Goal: Information Seeking & Learning: Stay updated

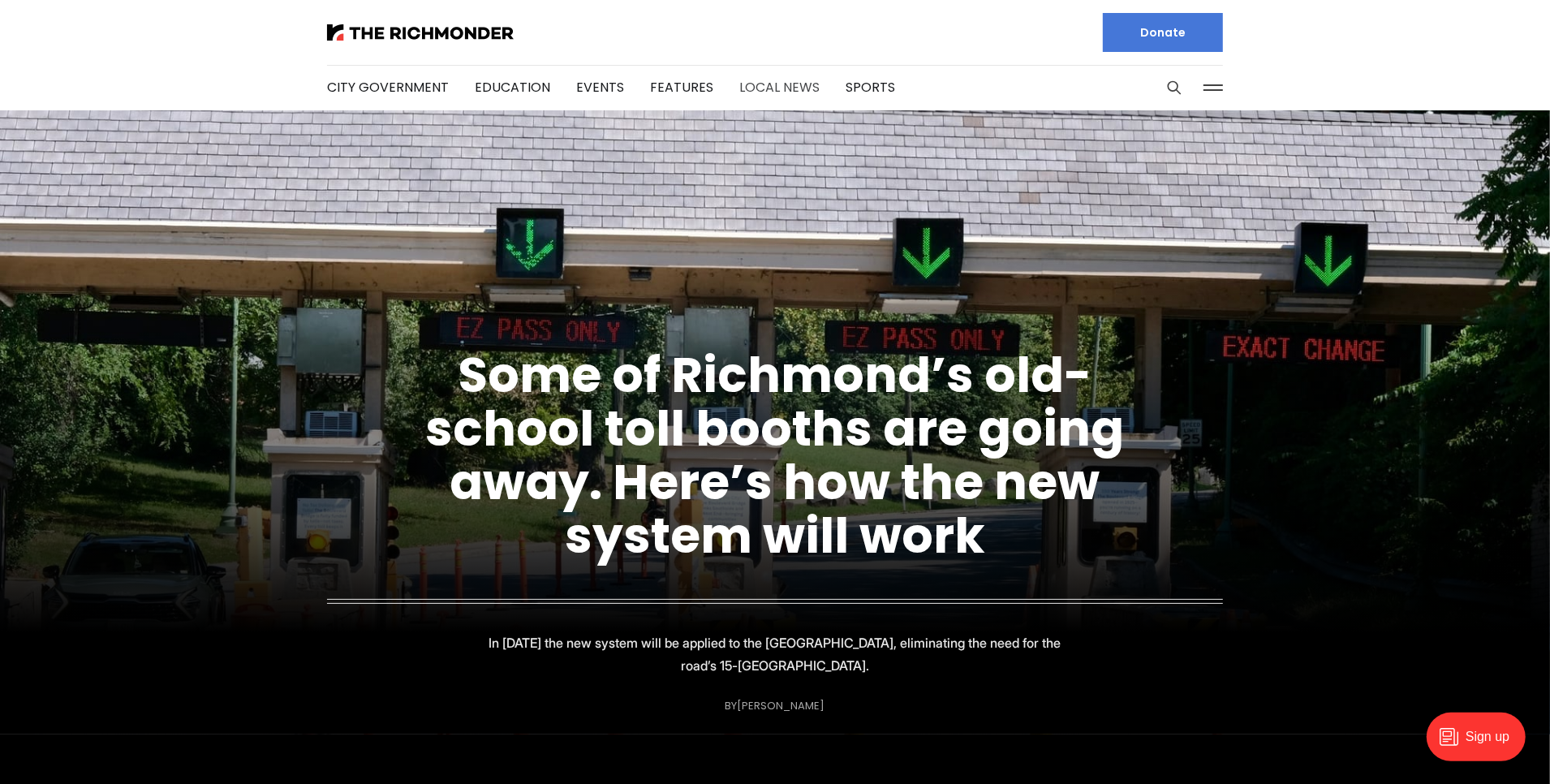
click at [795, 85] on link "Local News" at bounding box center [779, 87] width 80 height 19
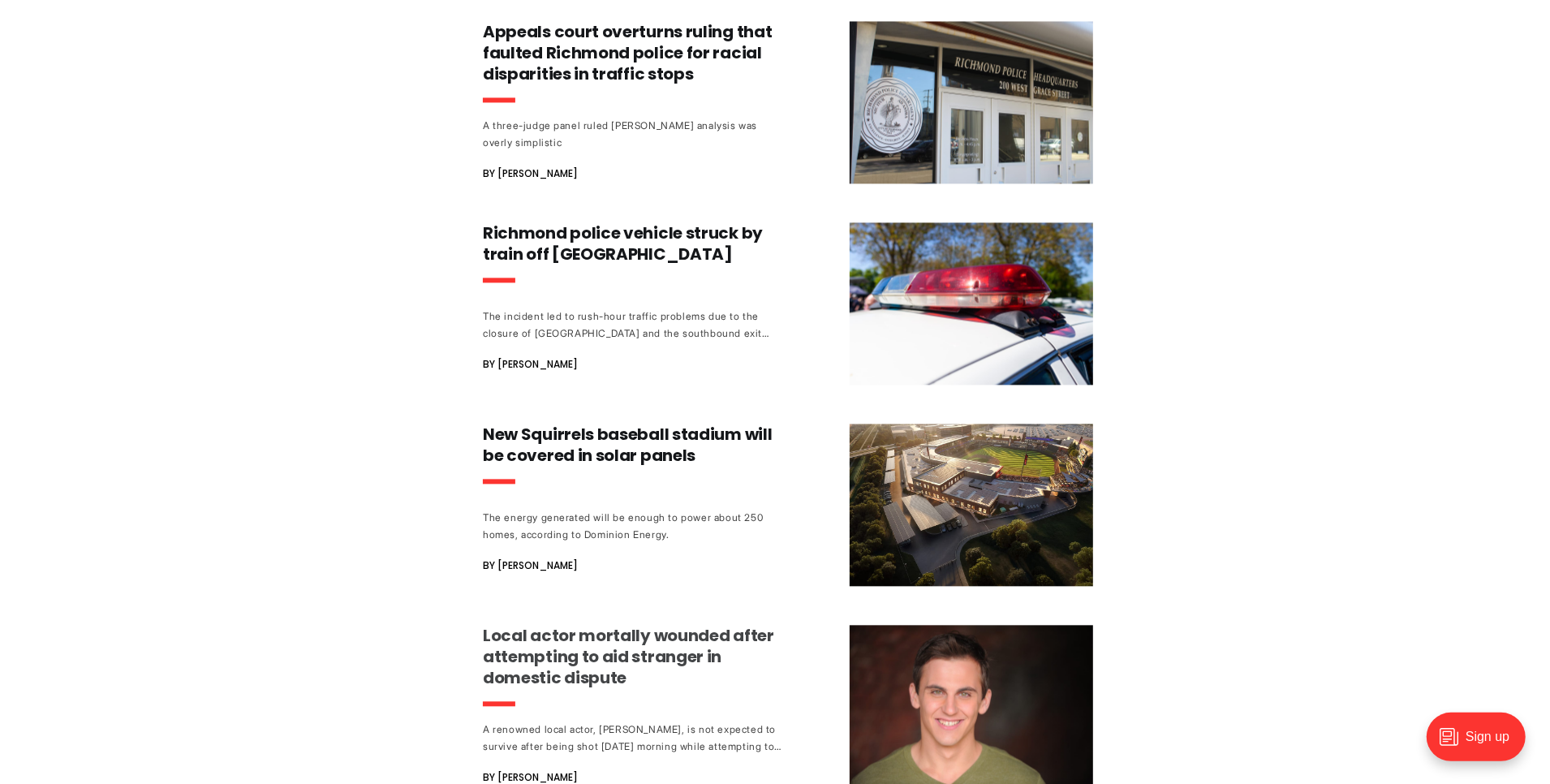
scroll to position [3291, 0]
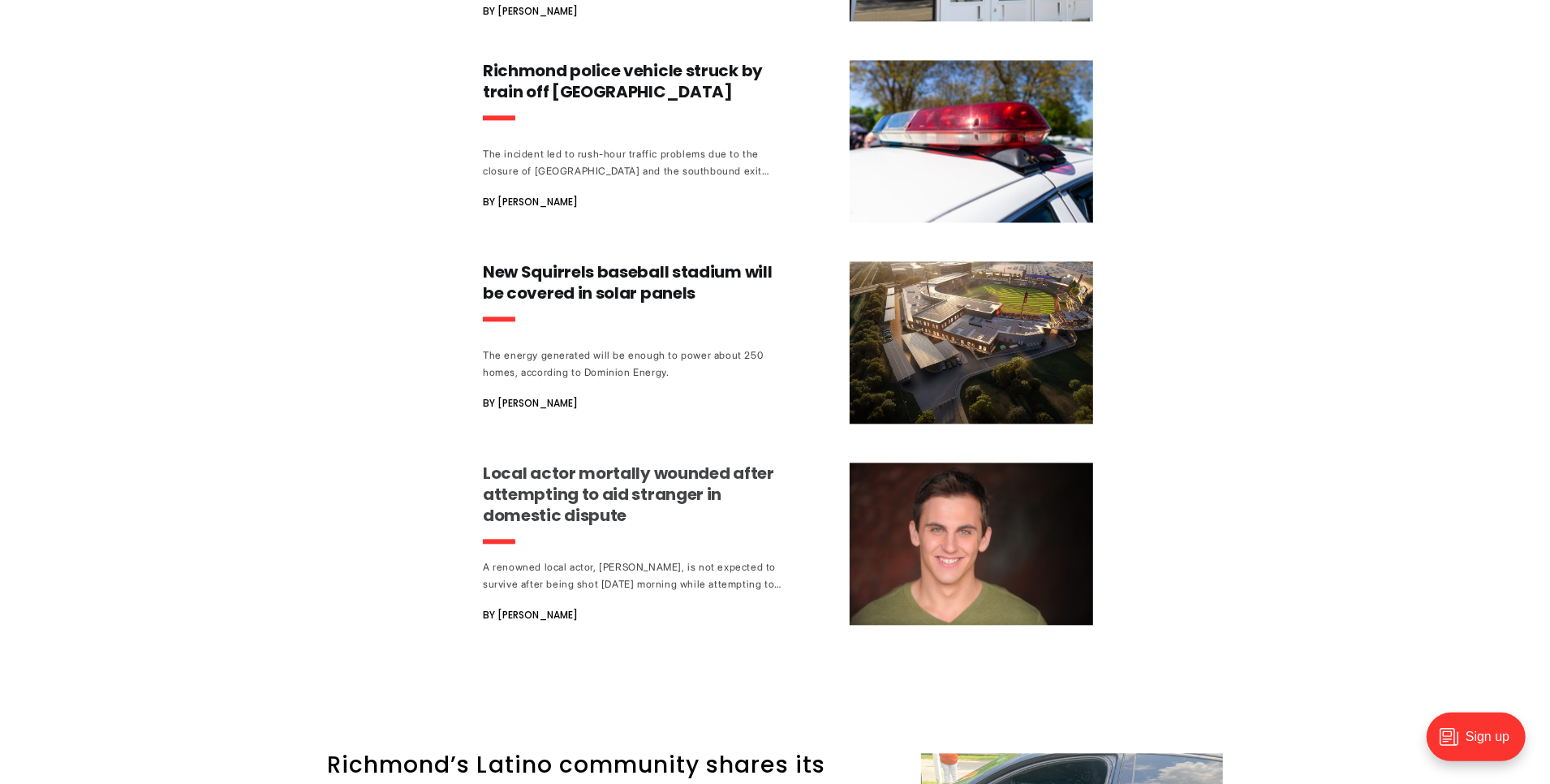
click at [653, 462] on h3 "Local actor mortally wounded after attempting to aid stranger in domestic dispu…" at bounding box center [633, 493] width 302 height 63
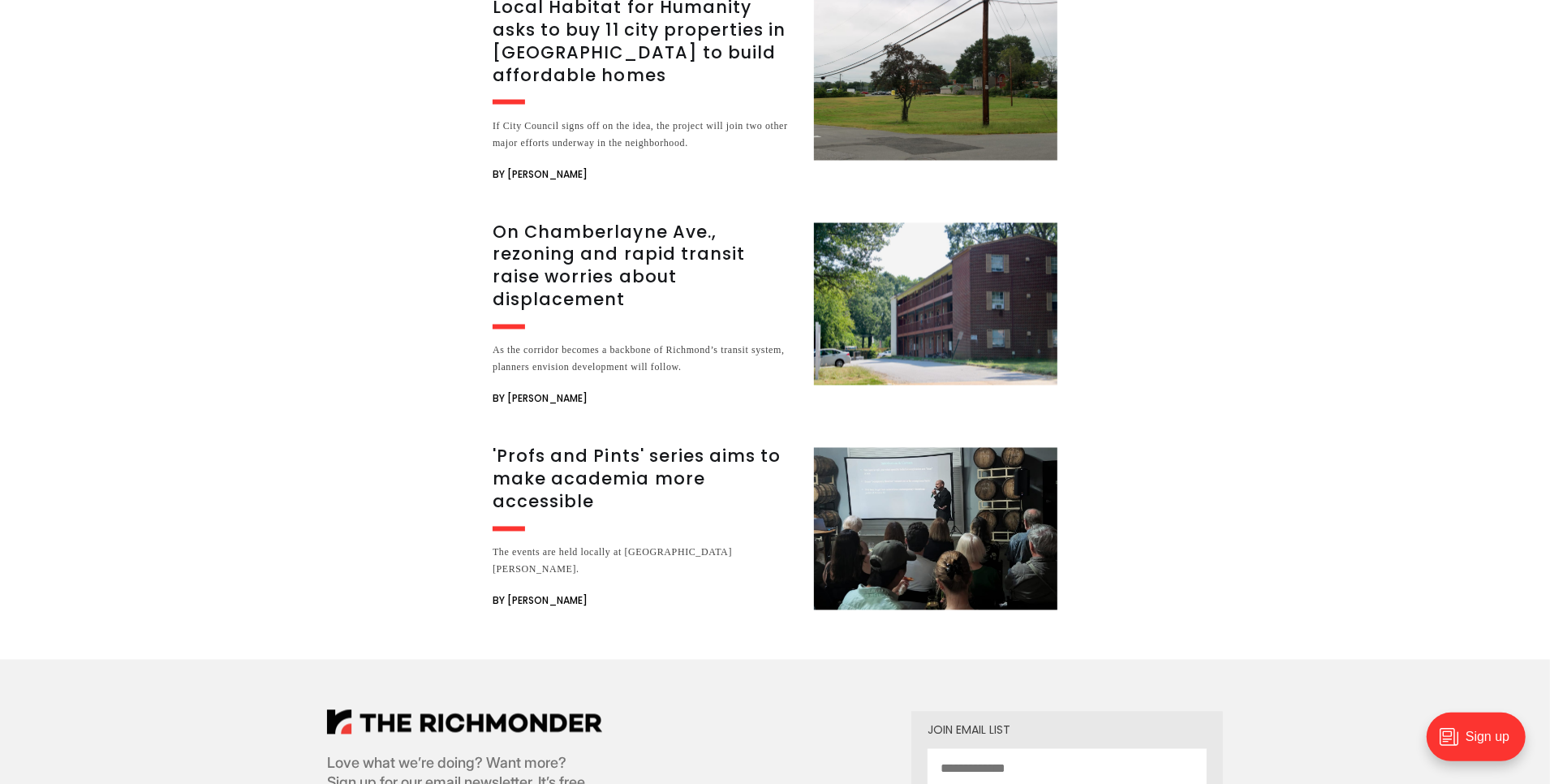
scroll to position [2516, 0]
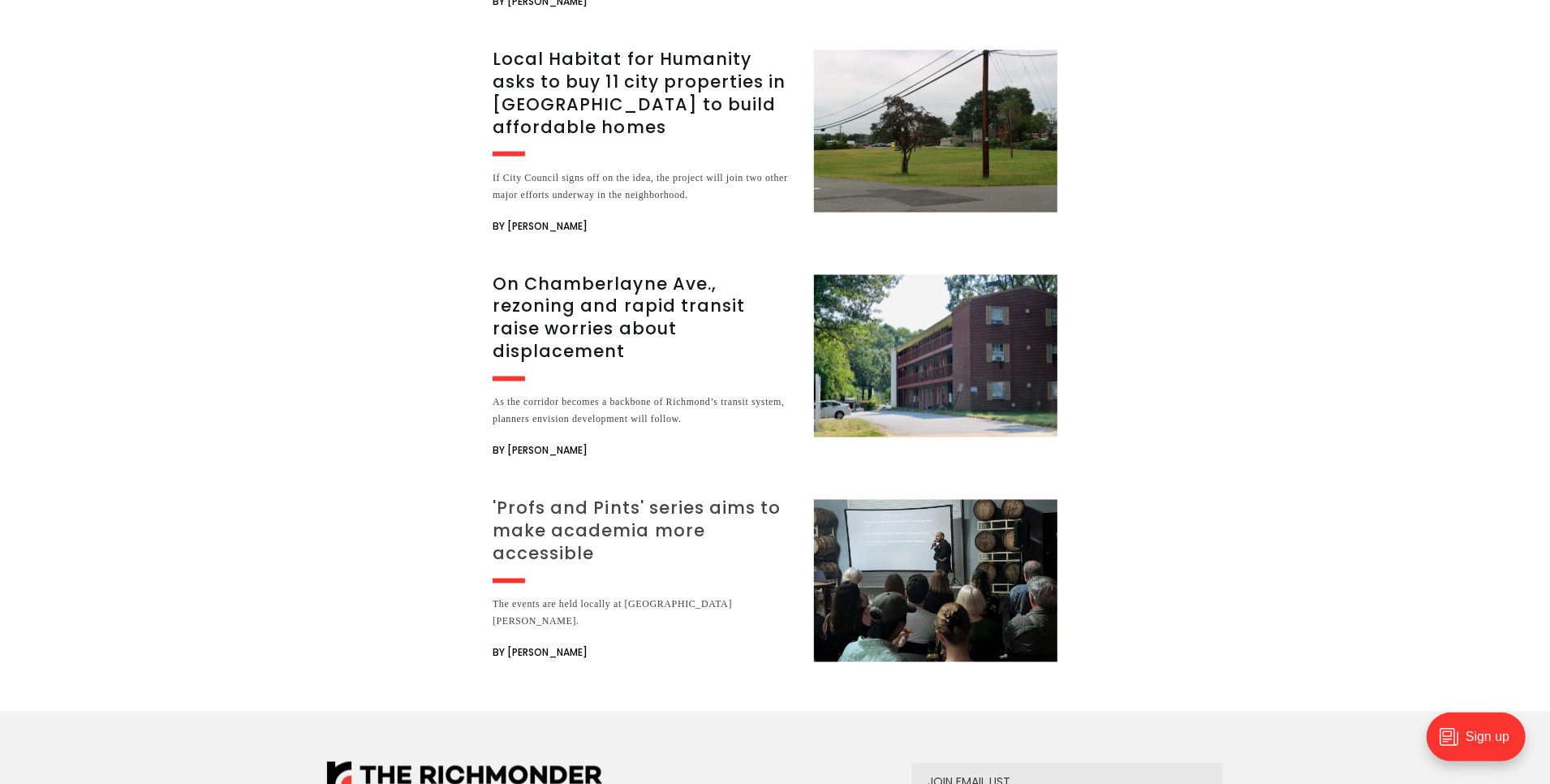
click at [620, 498] on h3 "'Profs and Pints' series aims to make academia more accessible" at bounding box center [643, 531] width 302 height 68
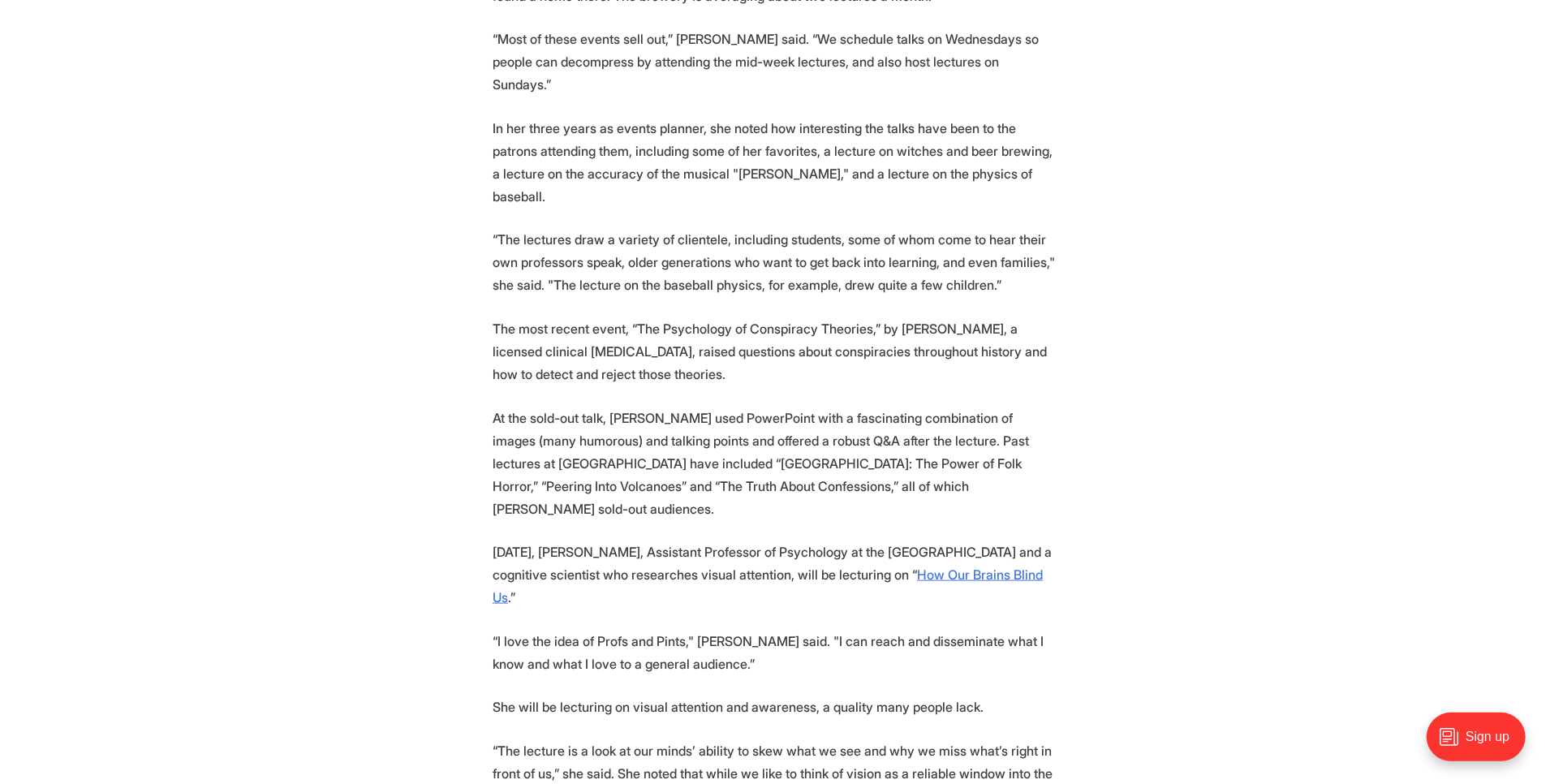
scroll to position [1704, 0]
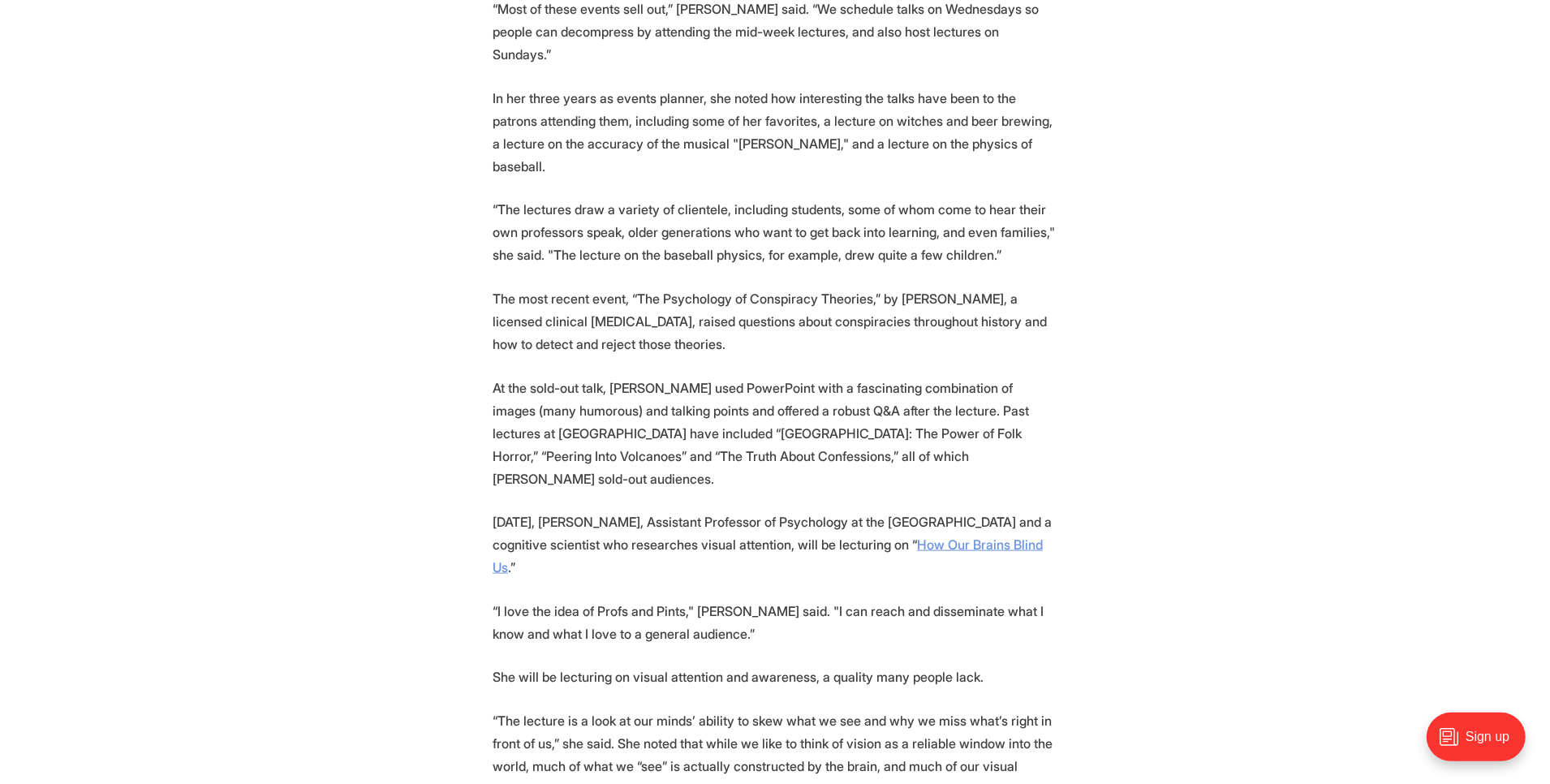
click at [526, 536] on link "How Our Brains Blind Us" at bounding box center [768, 556] width 550 height 39
